Goal: Find specific page/section: Find specific page/section

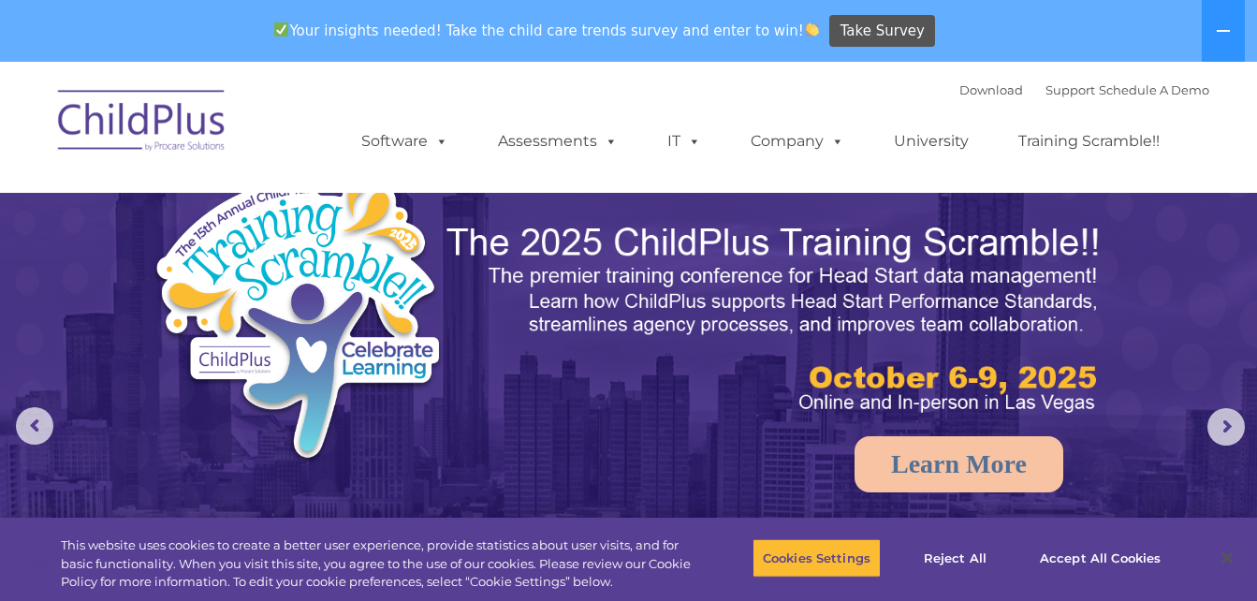
select select "MEDIUM"
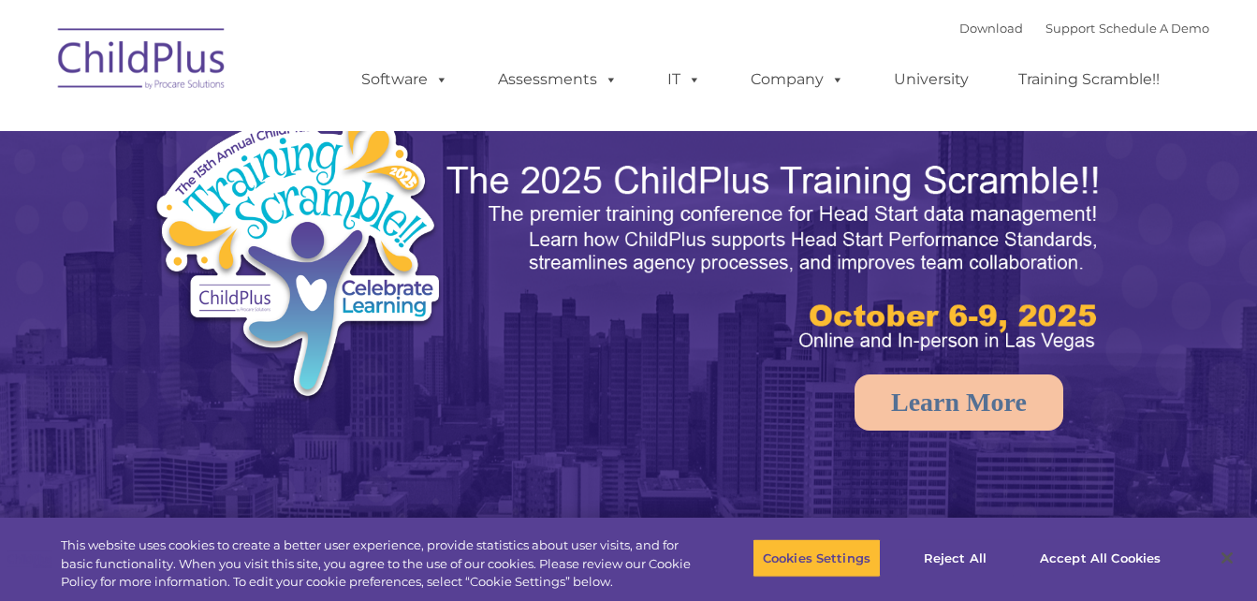
select select "MEDIUM"
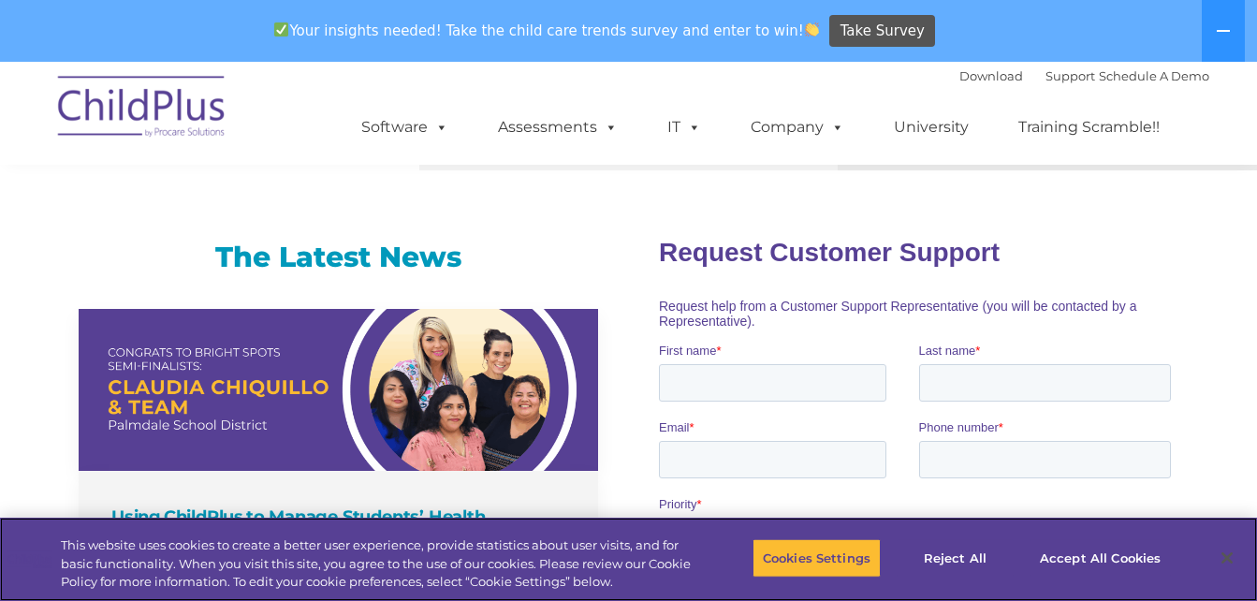
scroll to position [1209, 0]
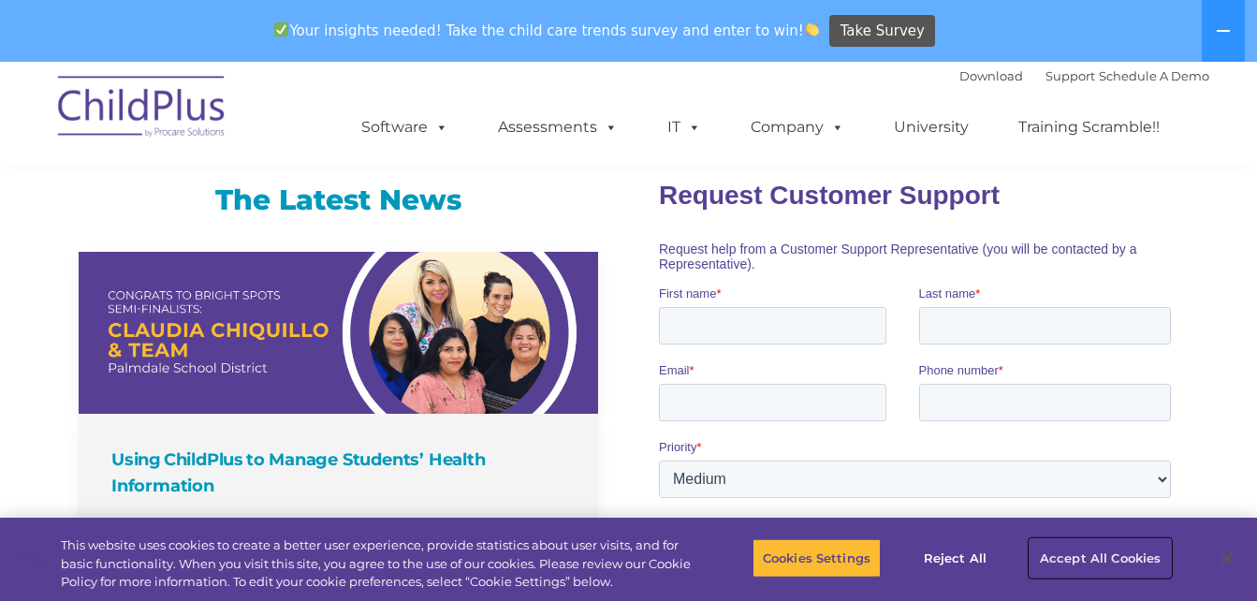
click at [1079, 552] on button "Accept All Cookies" at bounding box center [1100, 557] width 141 height 39
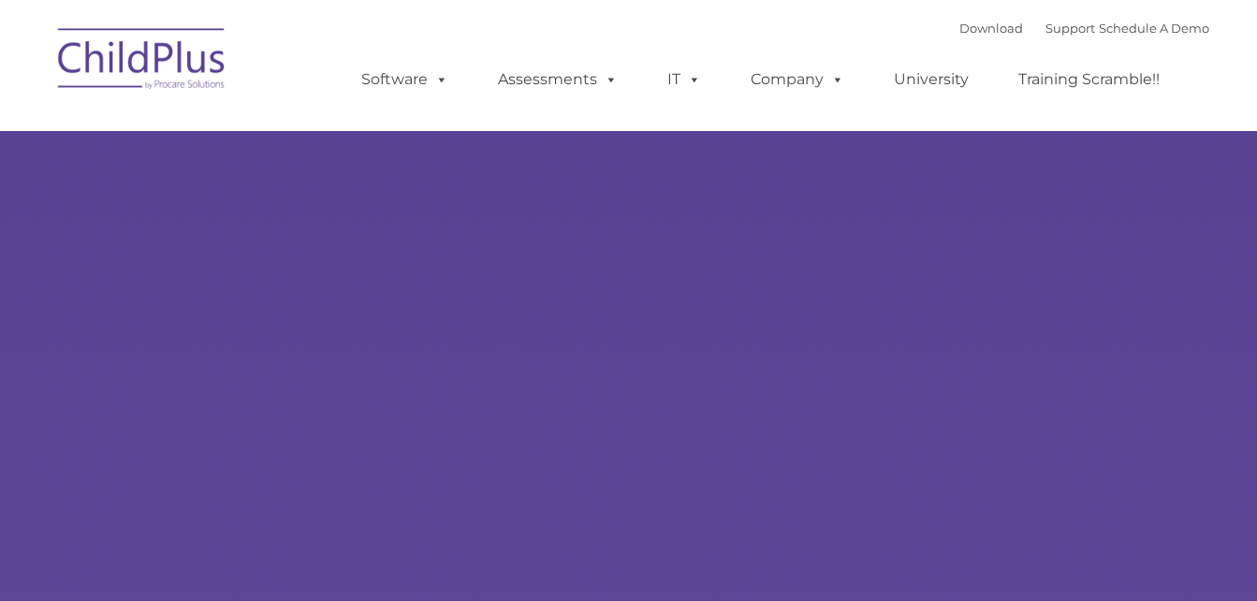
type input ""
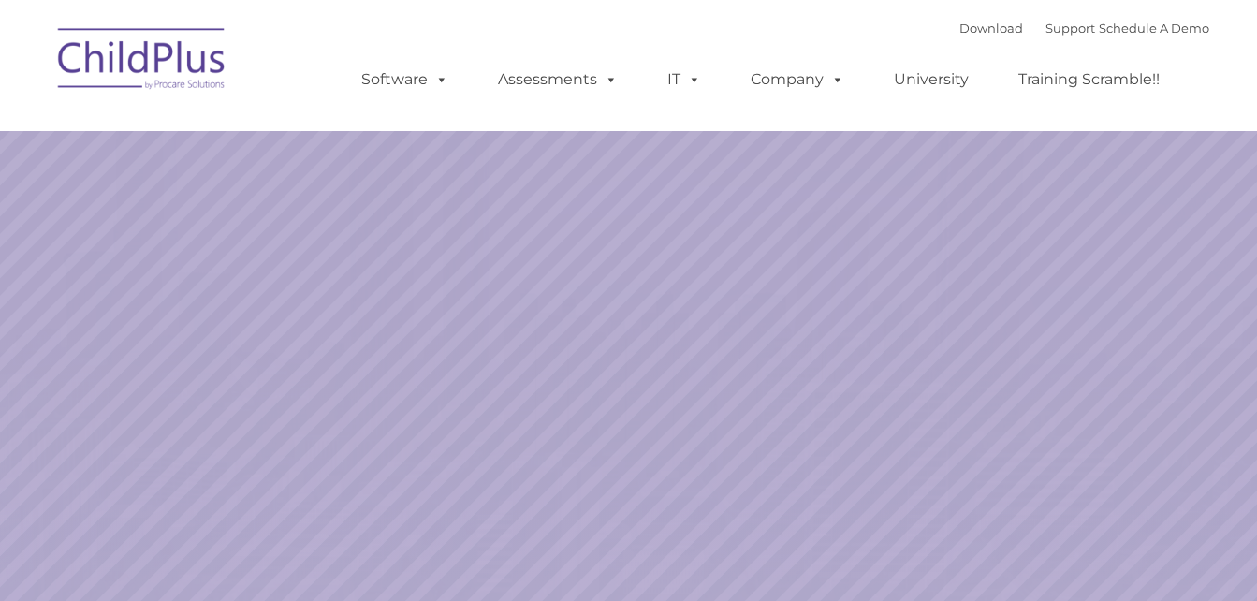
select select "MEDIUM"
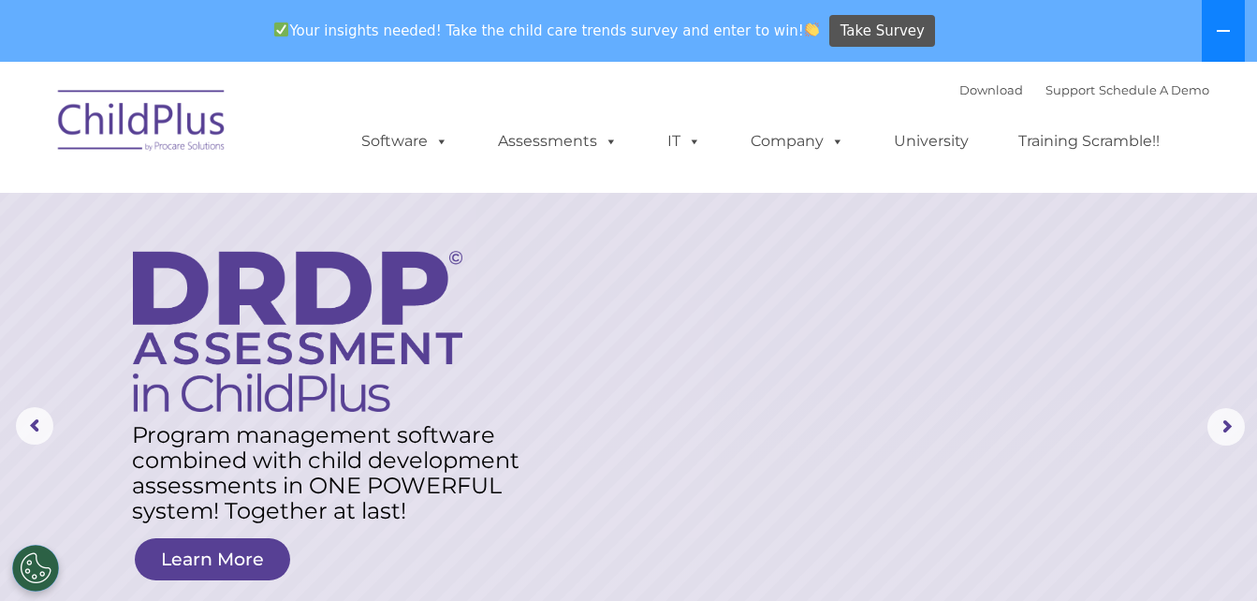
click at [1230, 17] on button at bounding box center [1223, 31] width 43 height 62
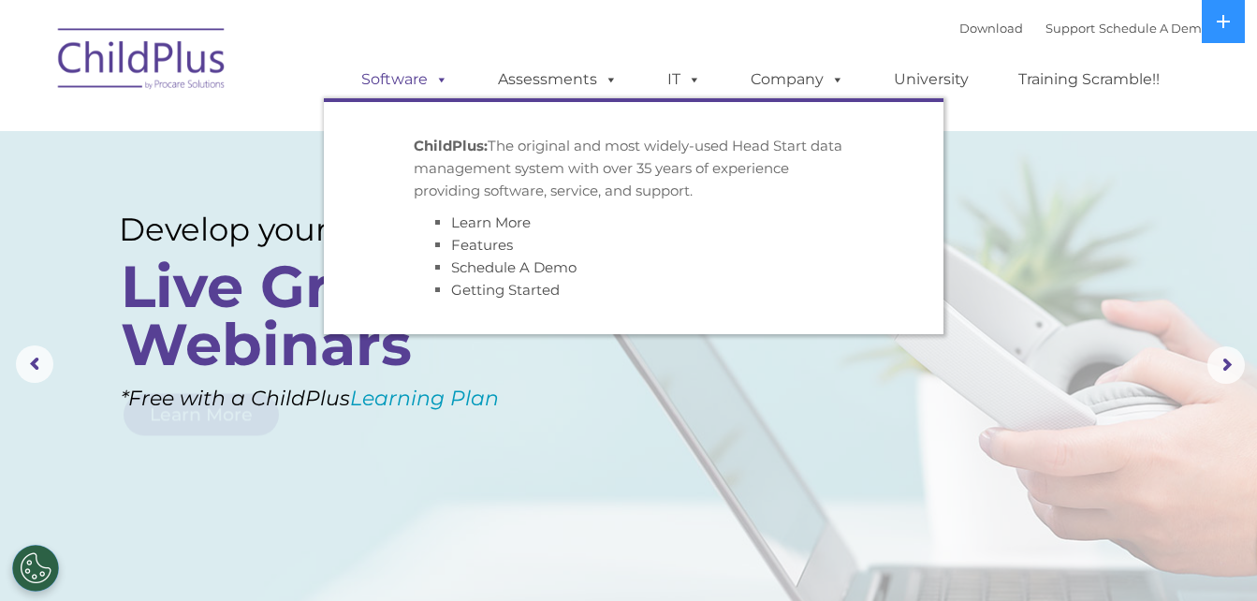
click at [440, 84] on span at bounding box center [438, 79] width 21 height 18
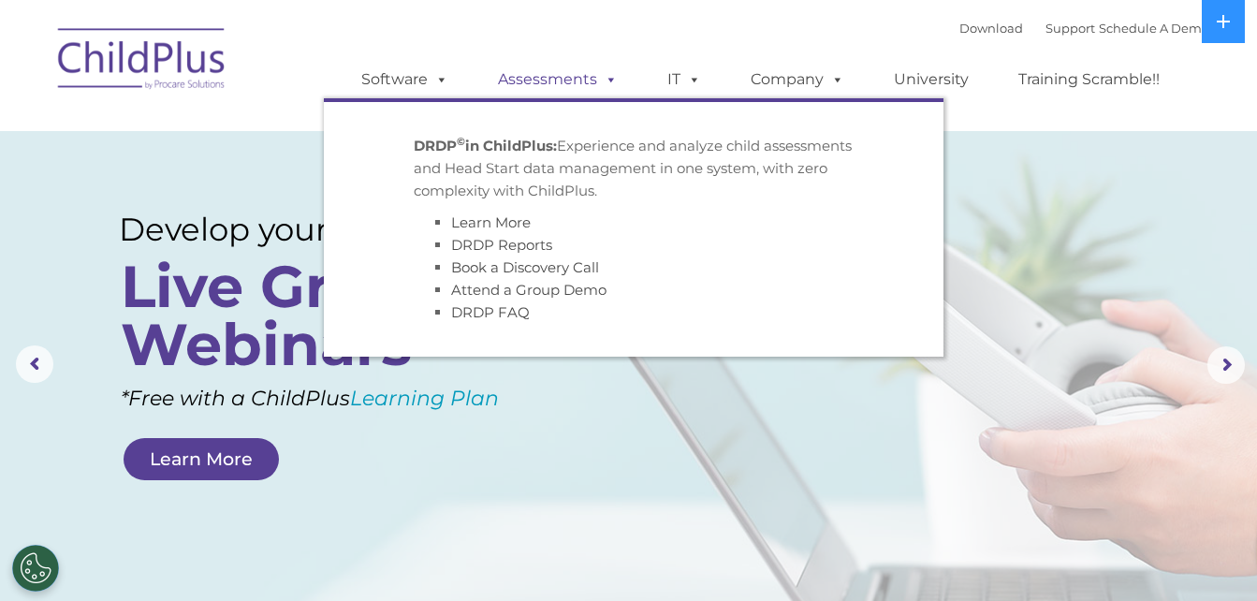
click at [521, 92] on link "Assessments" at bounding box center [557, 79] width 157 height 37
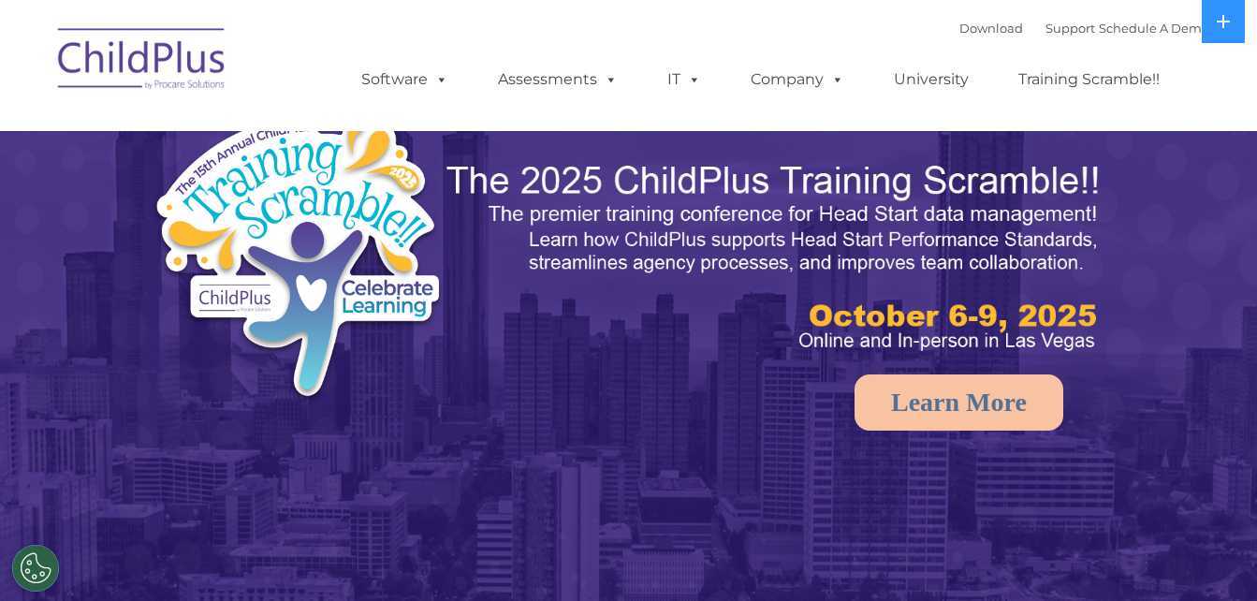
select select "MEDIUM"
click at [111, 62] on img at bounding box center [142, 62] width 187 height 94
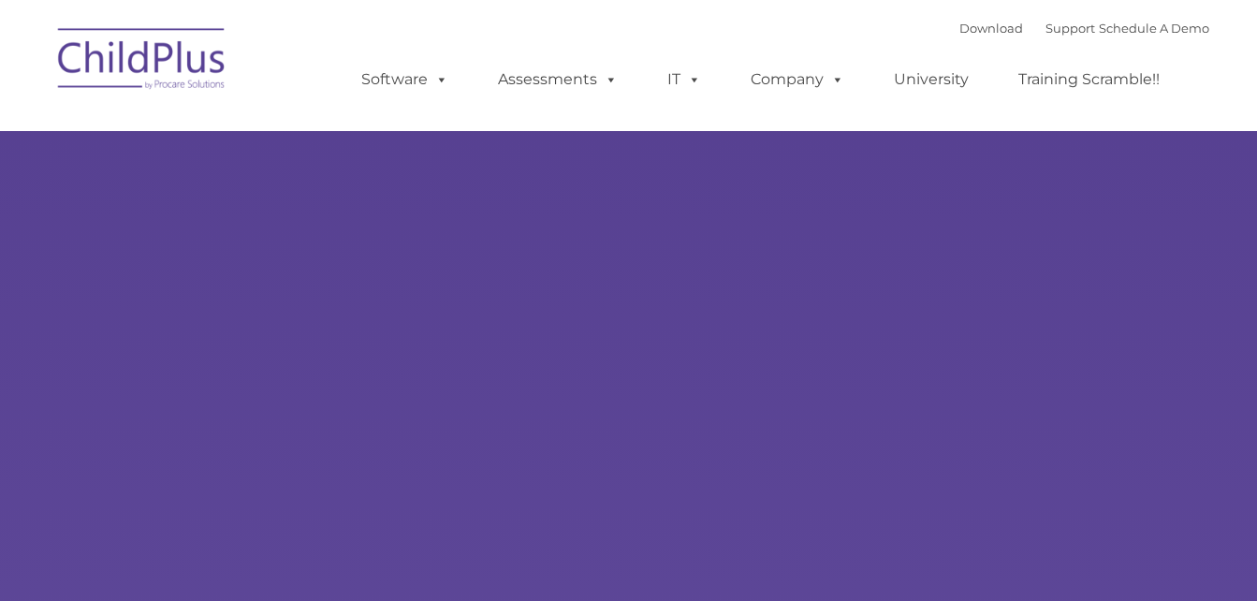
select select "MEDIUM"
